Goal: Find specific fact

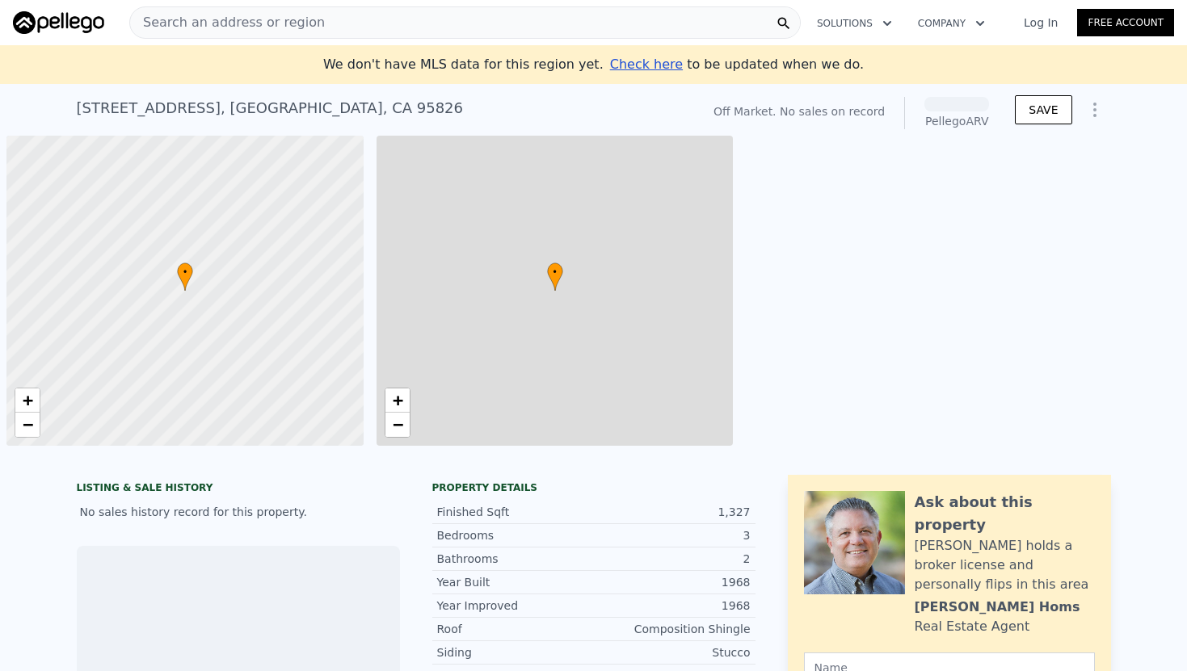
scroll to position [0, 6]
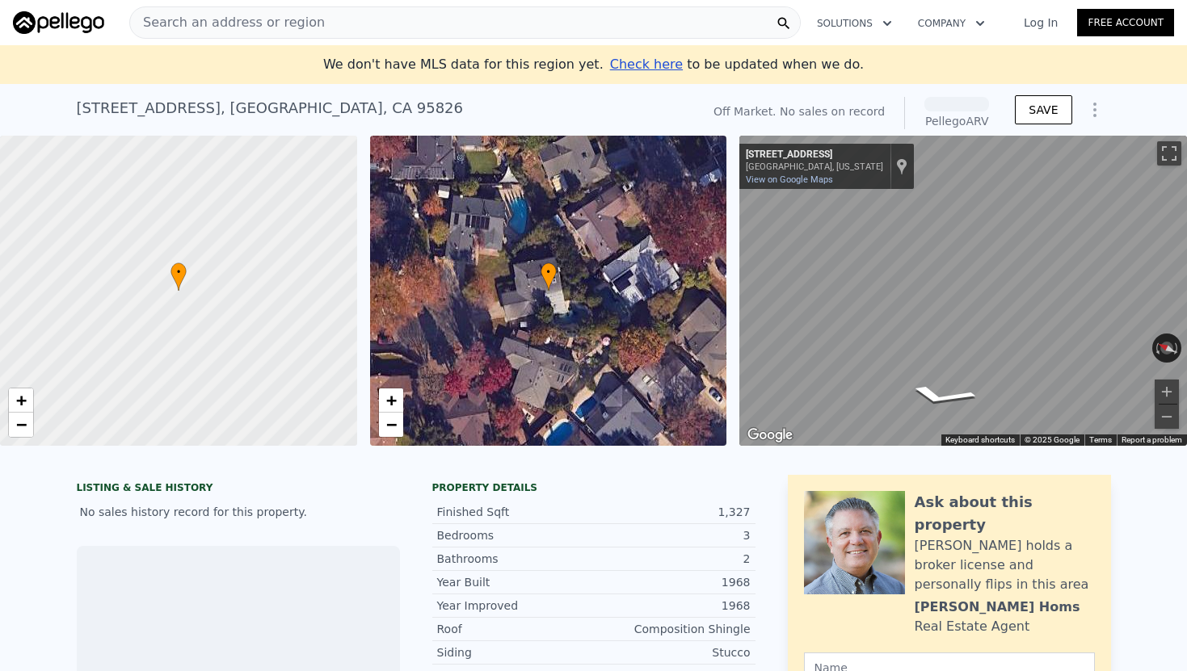
click at [312, 15] on div "Search an address or region" at bounding box center [464, 22] width 671 height 32
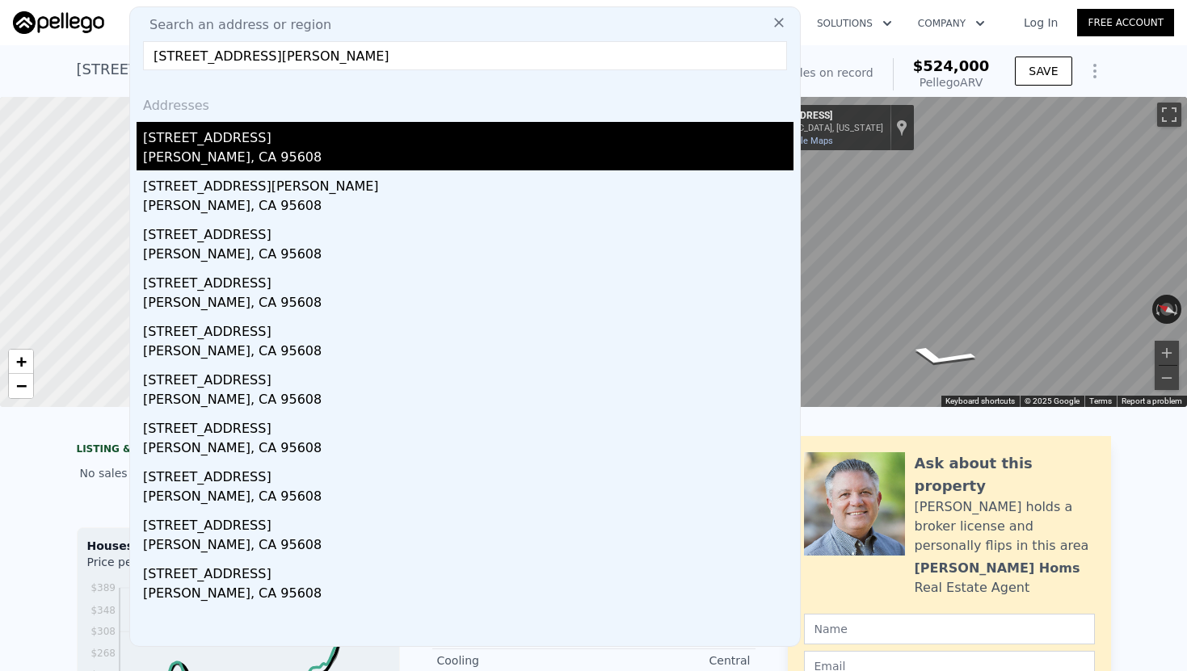
type input "[STREET_ADDRESS][PERSON_NAME]"
click at [336, 156] on div "[PERSON_NAME], CA 95608" at bounding box center [468, 159] width 650 height 23
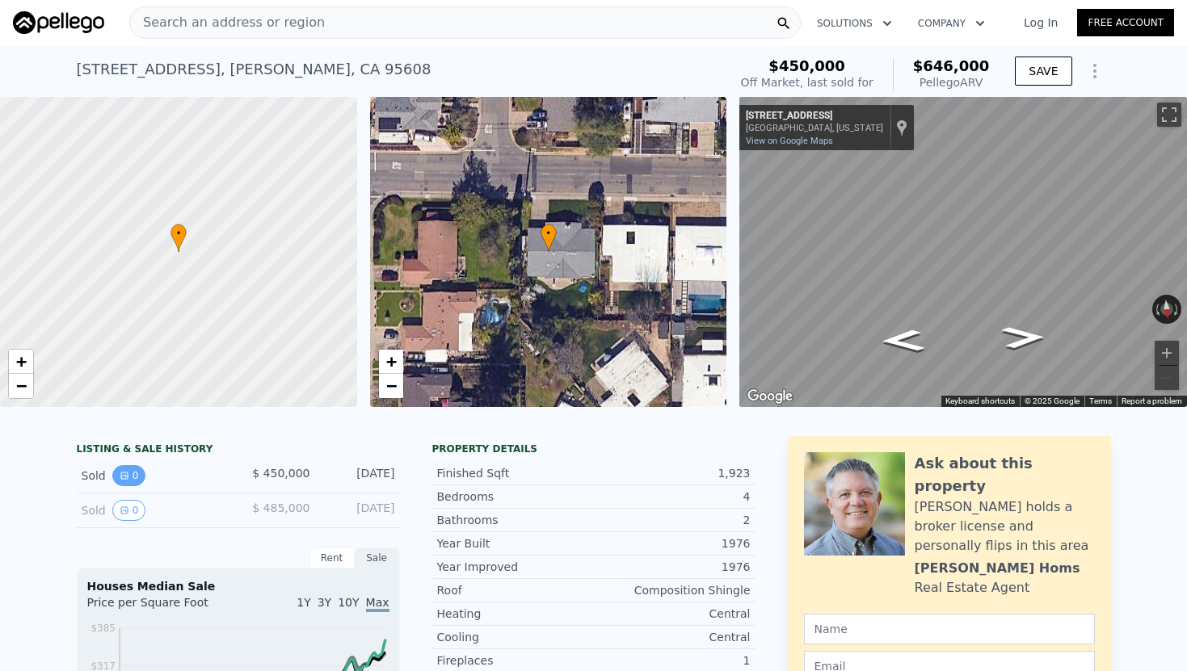
click at [132, 473] on button "0" at bounding box center [129, 475] width 34 height 21
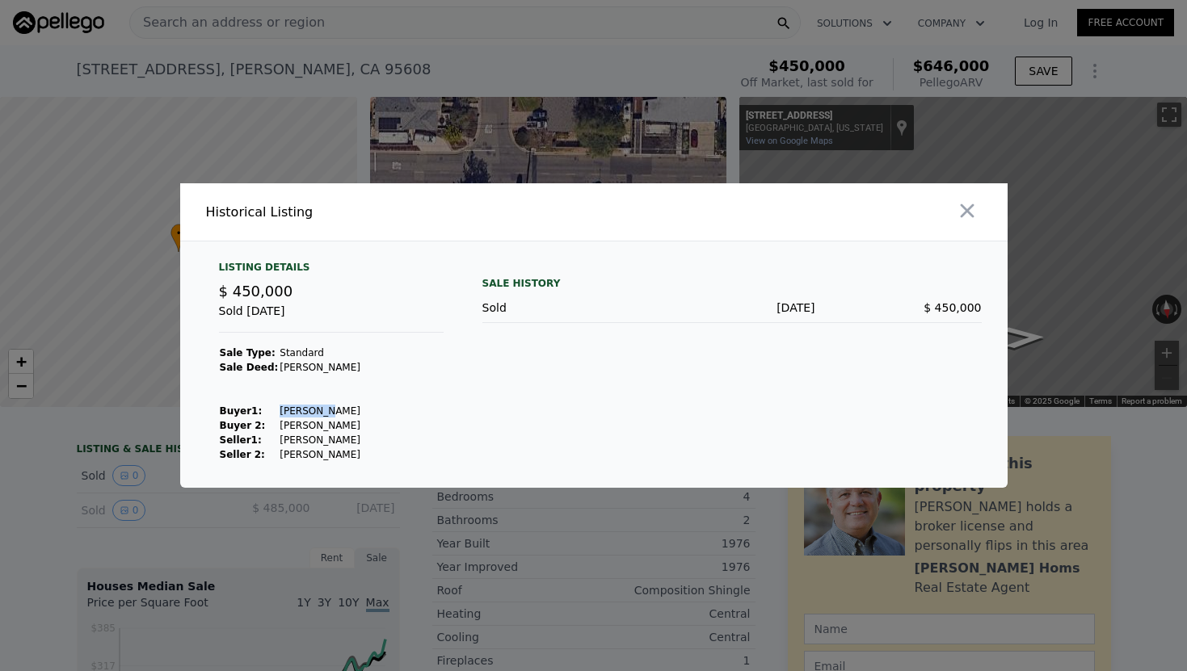
drag, startPoint x: 317, startPoint y: 410, endPoint x: 271, endPoint y: 410, distance: 46.1
click at [279, 410] on td "[PERSON_NAME]" at bounding box center [320, 411] width 82 height 15
copy td "[PERSON_NAME]"
